Goal: Information Seeking & Learning: Stay updated

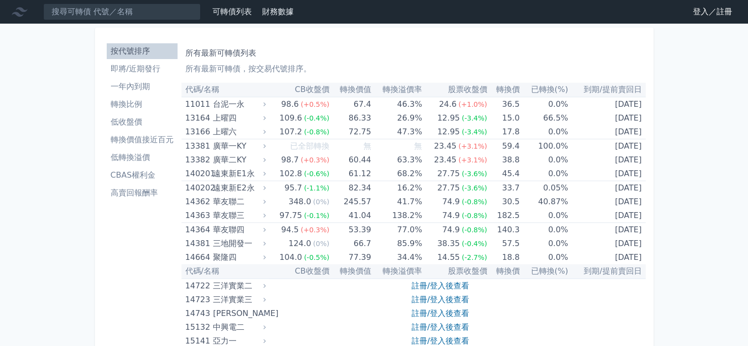
click at [720, 11] on link "登入／註冊" at bounding box center [712, 12] width 55 height 16
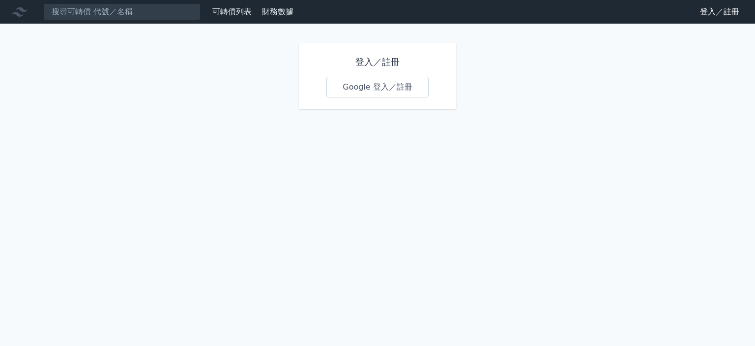
click at [375, 84] on link "Google 登入／註冊" at bounding box center [377, 87] width 102 height 21
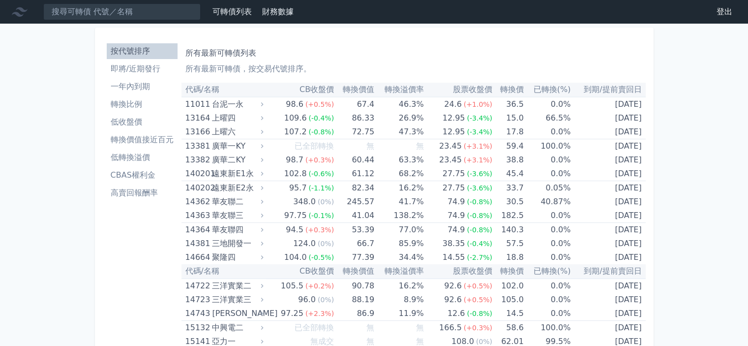
click at [131, 155] on li "低轉換溢價" at bounding box center [142, 157] width 71 height 12
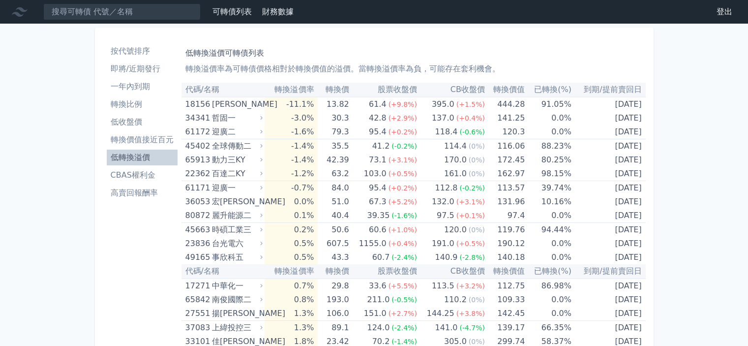
click at [144, 69] on li "即將/近期發行" at bounding box center [142, 69] width 71 height 12
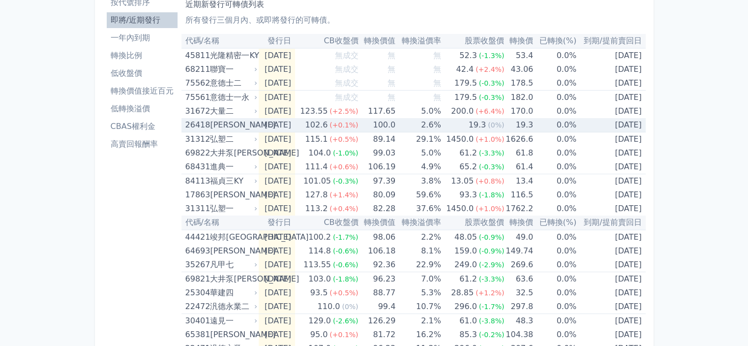
scroll to position [49, 0]
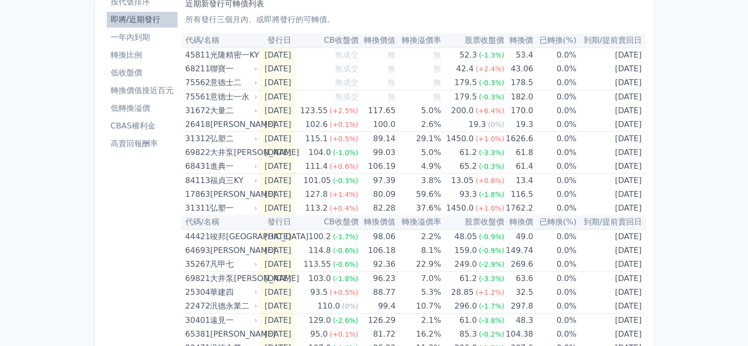
click at [136, 111] on li "低轉換溢價" at bounding box center [142, 108] width 71 height 12
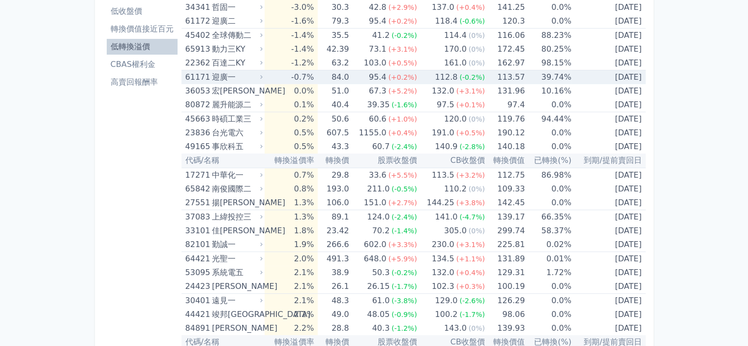
scroll to position [147, 0]
